Goal: Navigation & Orientation: Find specific page/section

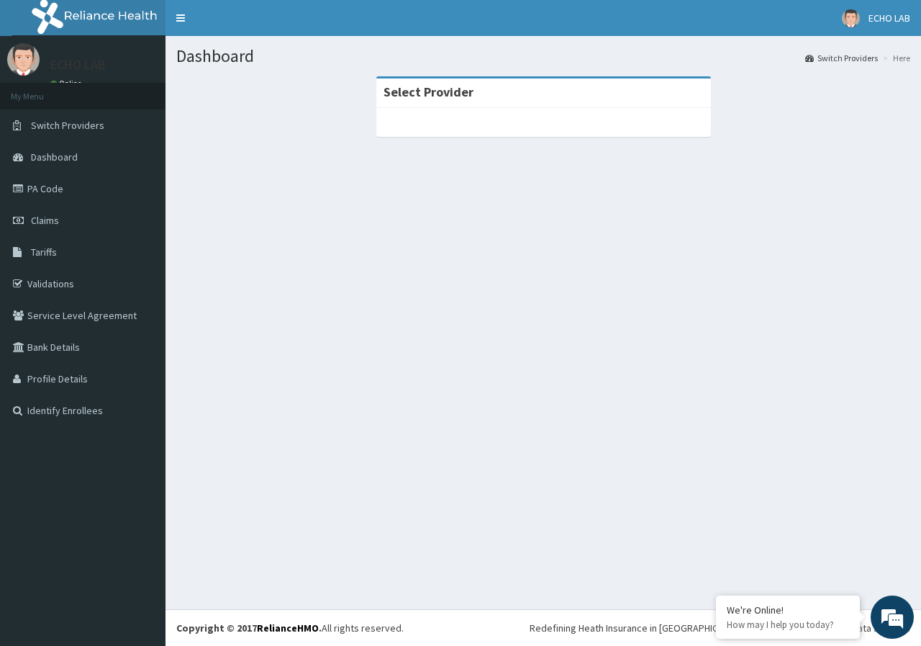
click at [433, 94] on strong "Select Provider" at bounding box center [429, 92] width 90 height 17
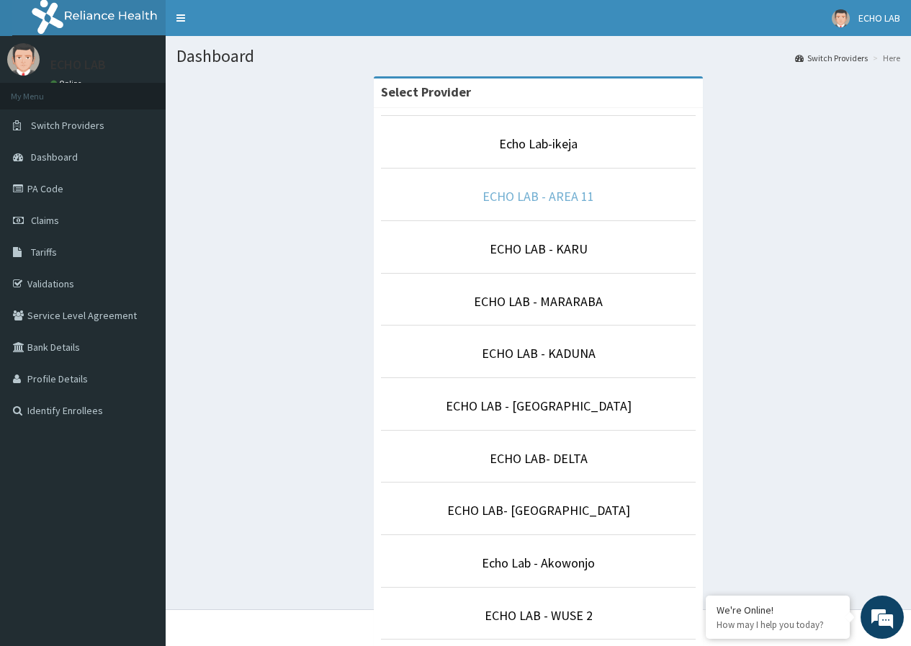
click at [518, 192] on link "ECHO LAB - AREA 11" at bounding box center [538, 196] width 112 height 17
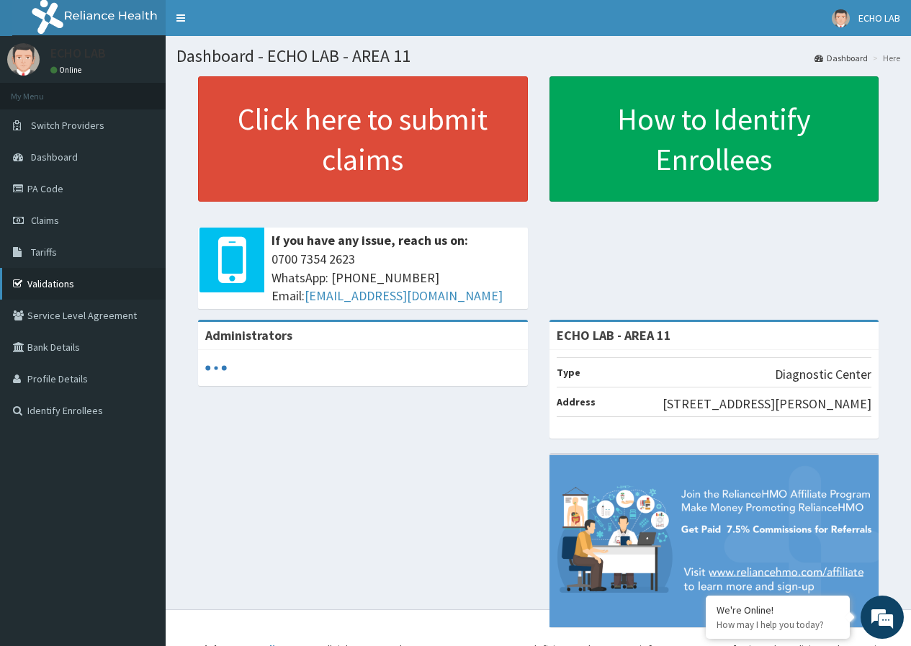
click at [49, 289] on link "Validations" at bounding box center [83, 284] width 166 height 32
